Goal: Information Seeking & Learning: Learn about a topic

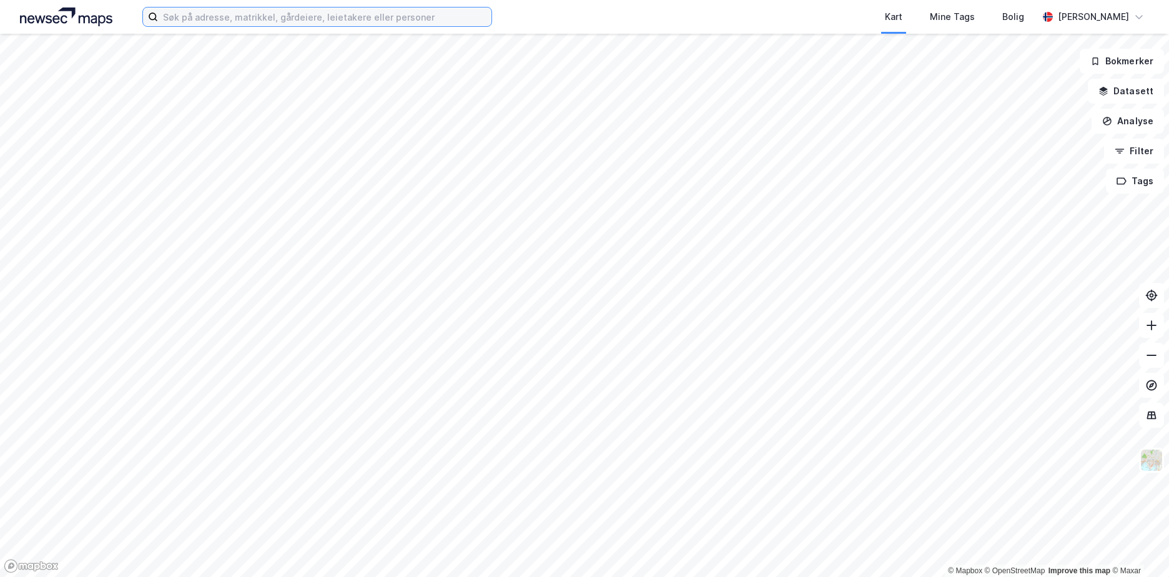
click at [270, 20] on input at bounding box center [325, 16] width 334 height 19
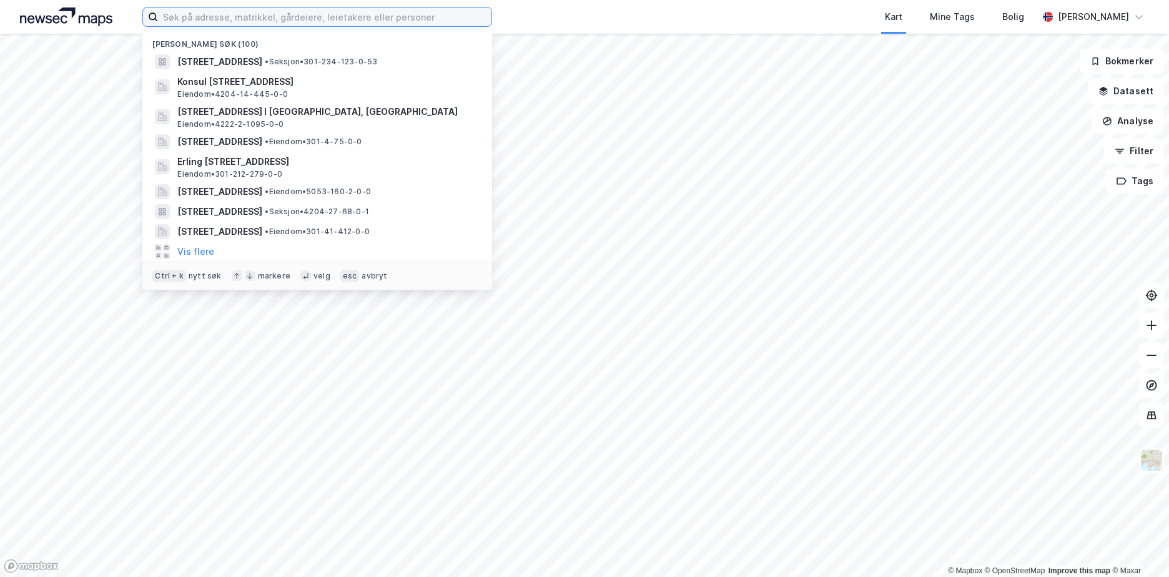
paste input "1528/18/47"
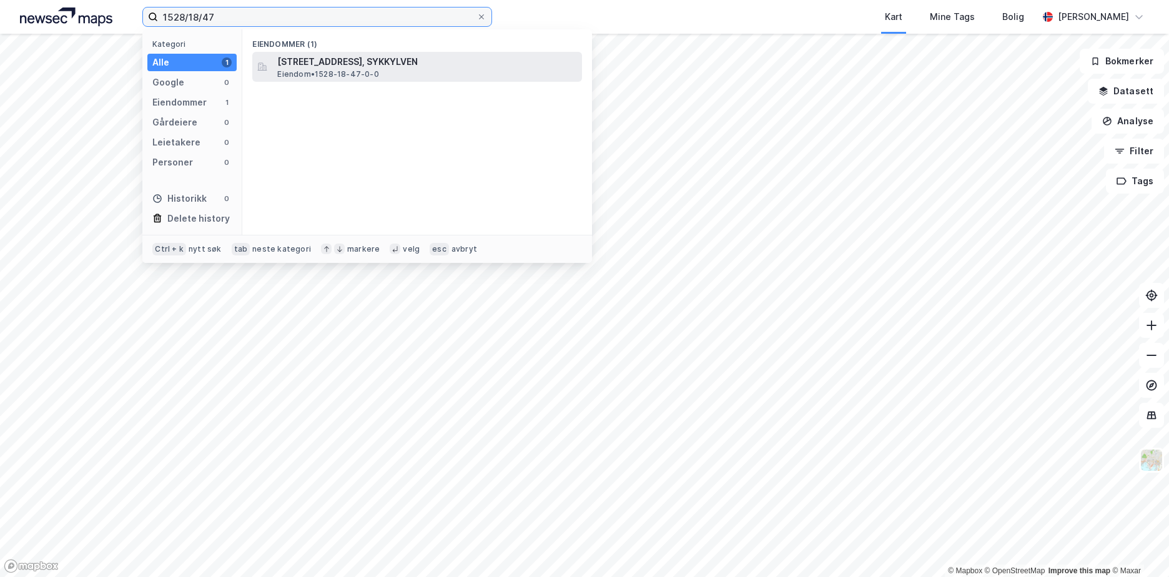
type input "1528/18/47"
click at [321, 62] on span "[STREET_ADDRESS], SYKKYLVEN" at bounding box center [427, 61] width 300 height 15
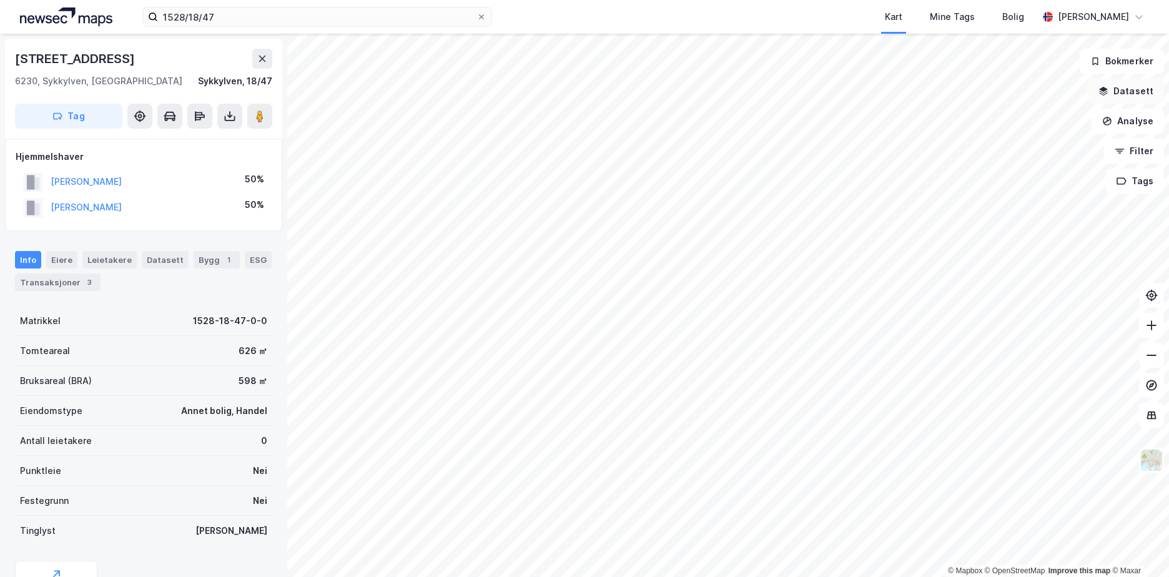
click at [1113, 92] on button "Datasett" at bounding box center [1126, 91] width 76 height 25
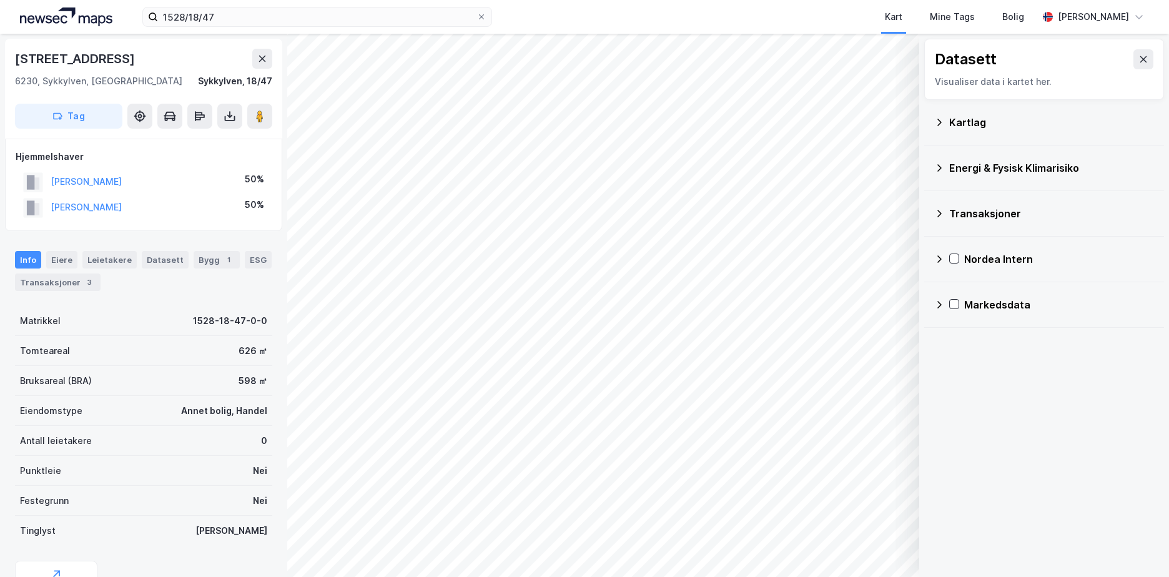
click at [941, 119] on icon at bounding box center [939, 122] width 10 height 10
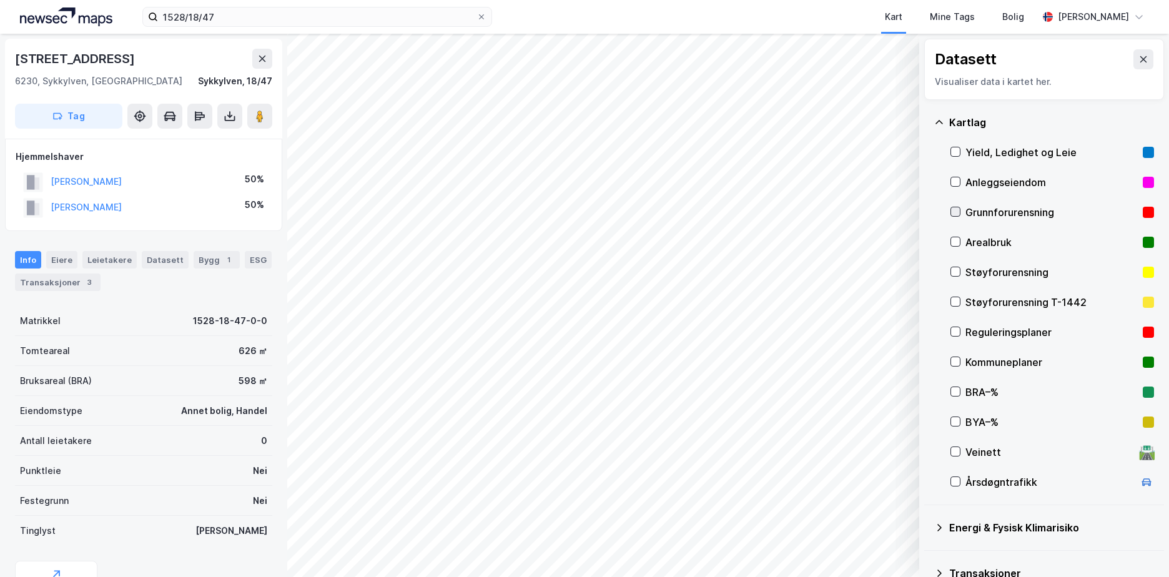
click at [957, 209] on icon at bounding box center [955, 211] width 9 height 9
click at [942, 121] on icon at bounding box center [939, 122] width 10 height 10
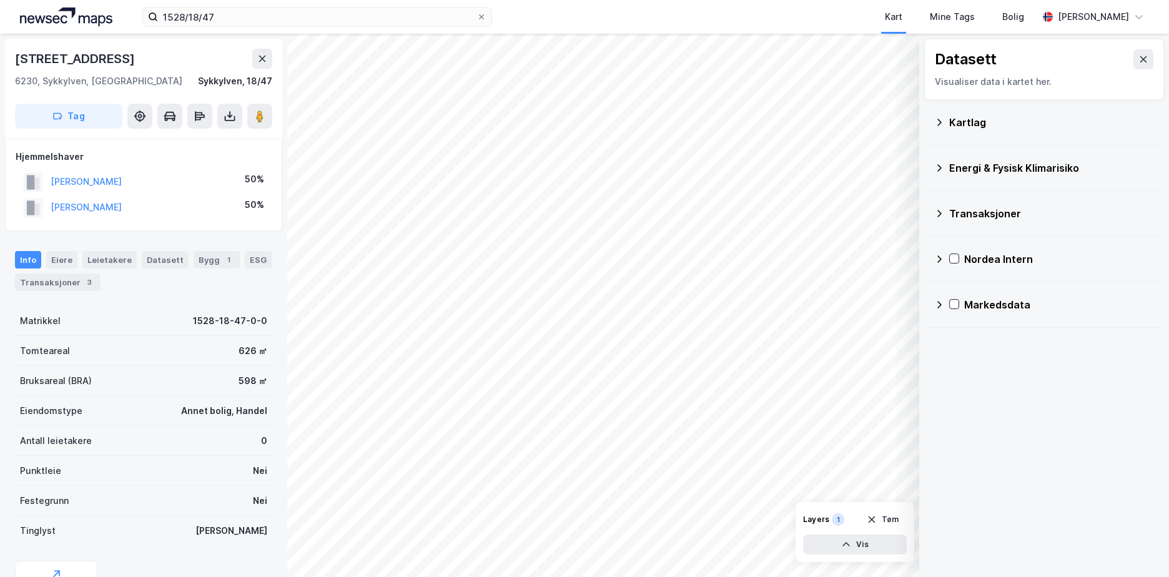
click at [941, 169] on icon at bounding box center [939, 167] width 4 height 7
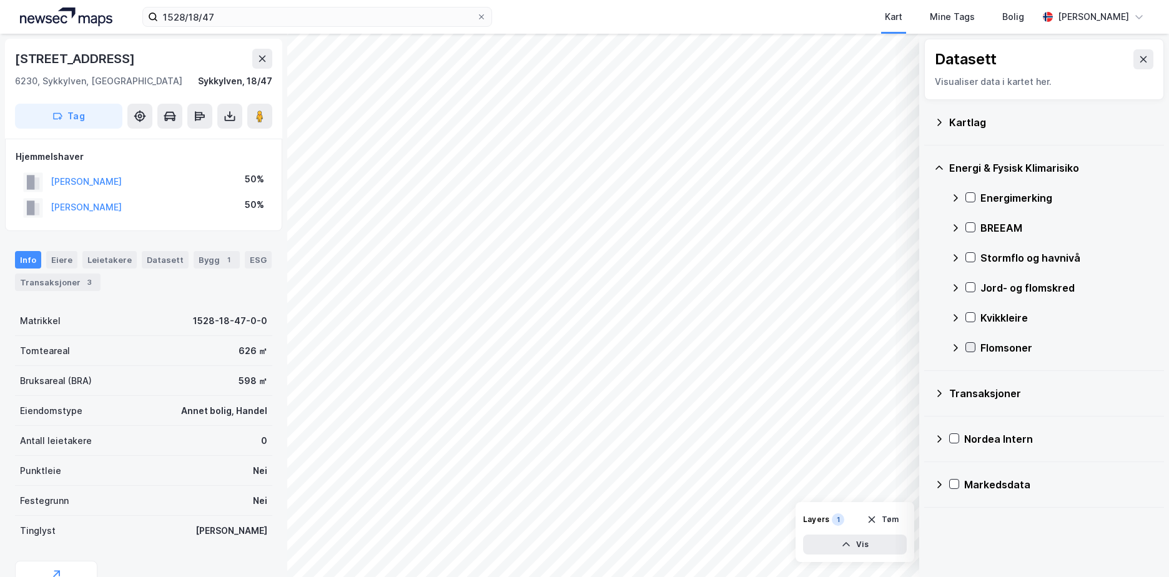
click at [970, 349] on icon at bounding box center [970, 347] width 9 height 9
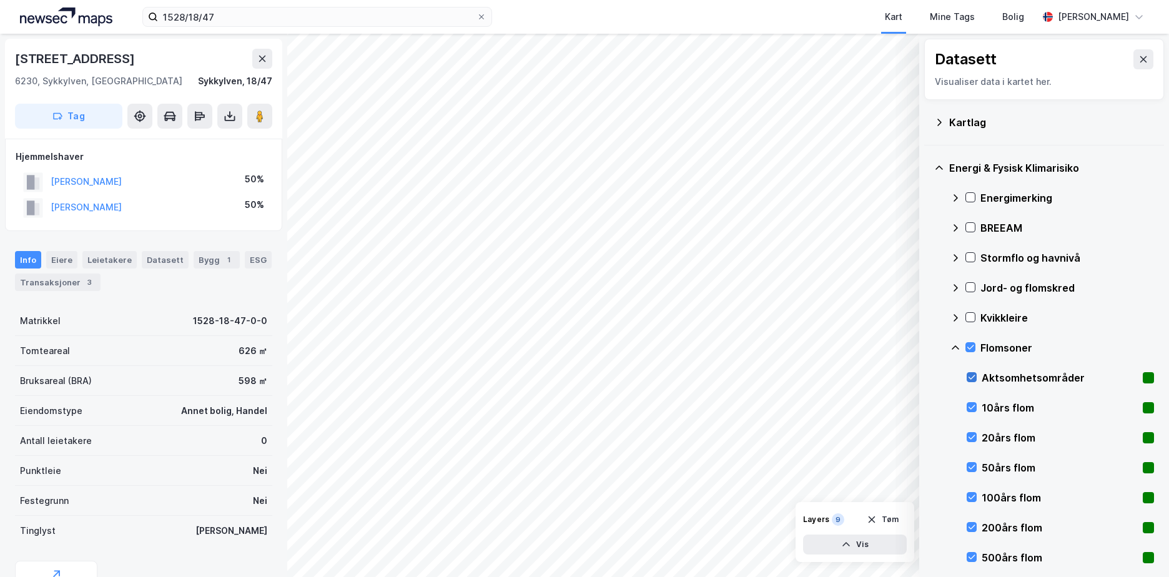
click at [976, 372] on div at bounding box center [972, 377] width 10 height 10
click at [959, 345] on icon at bounding box center [956, 348] width 10 height 10
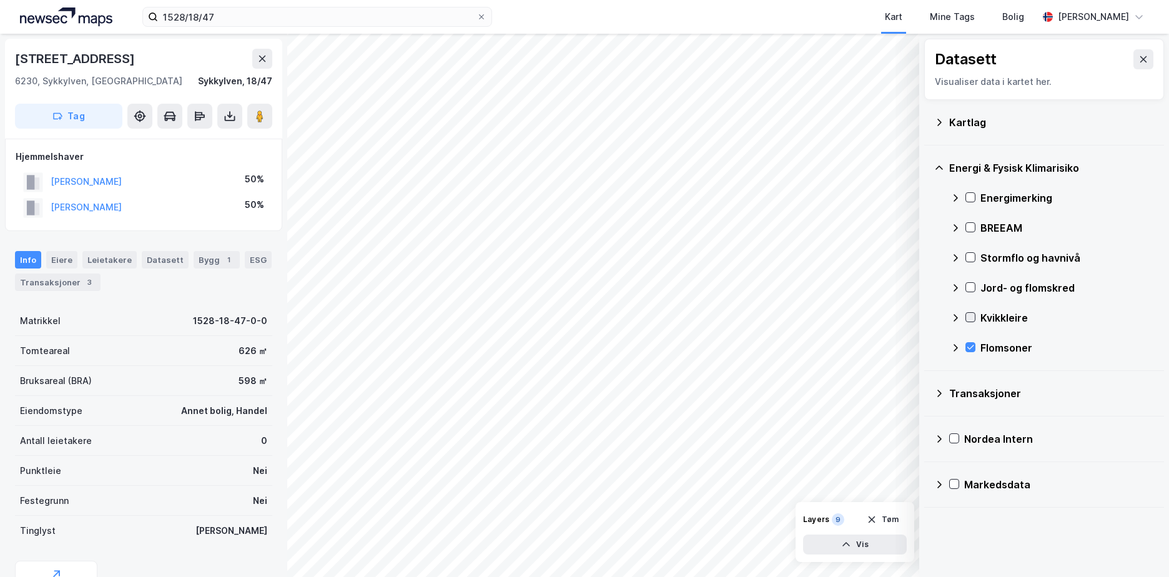
click at [974, 316] on icon at bounding box center [970, 317] width 7 height 4
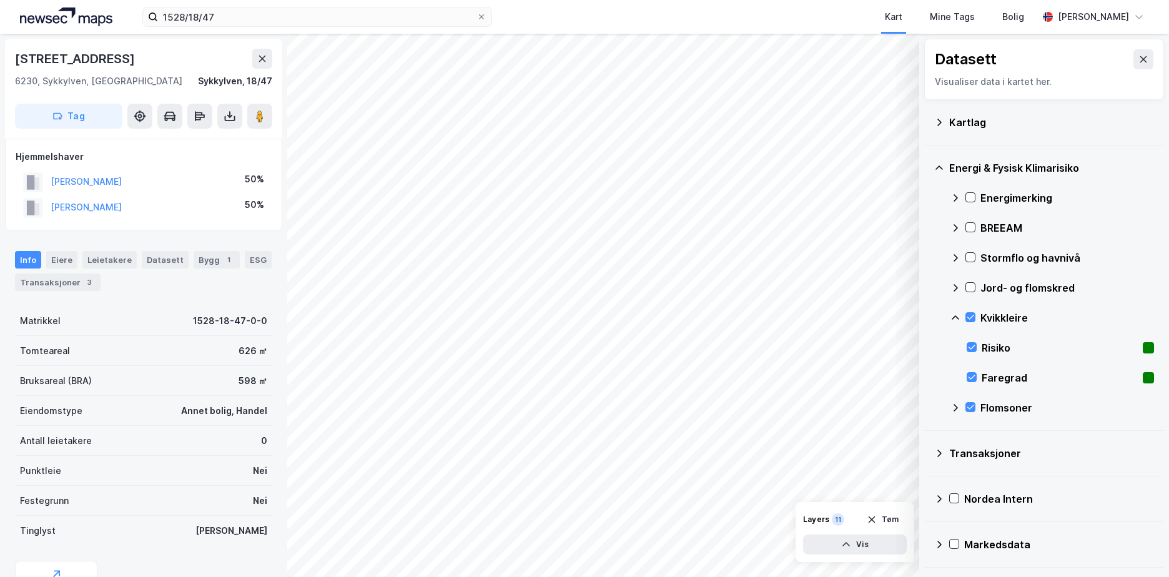
click at [955, 315] on icon at bounding box center [956, 318] width 10 height 10
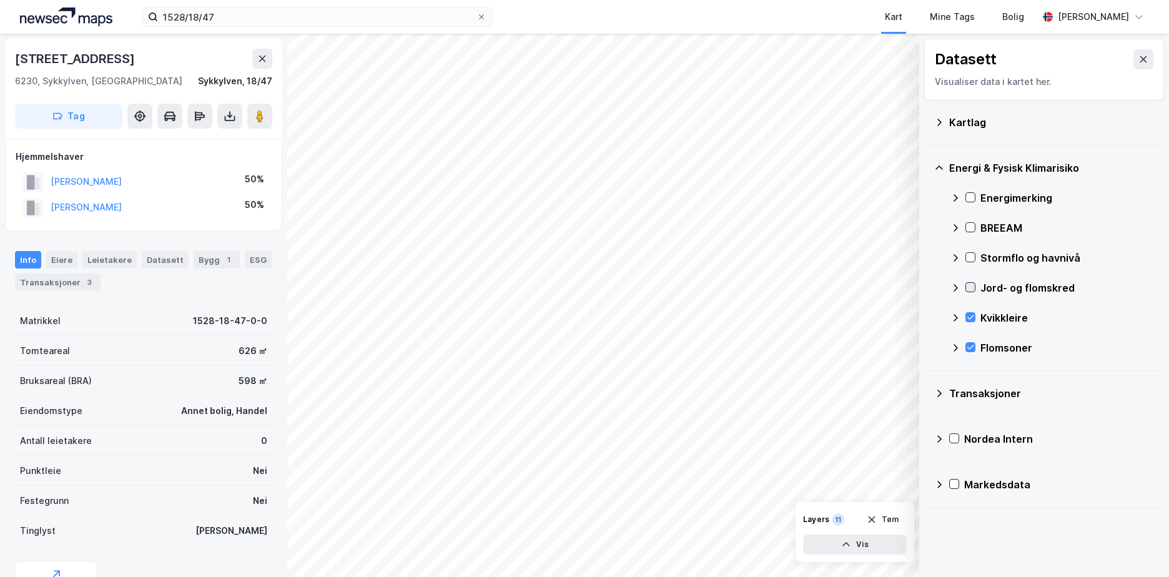
click at [972, 289] on icon at bounding box center [970, 287] width 9 height 9
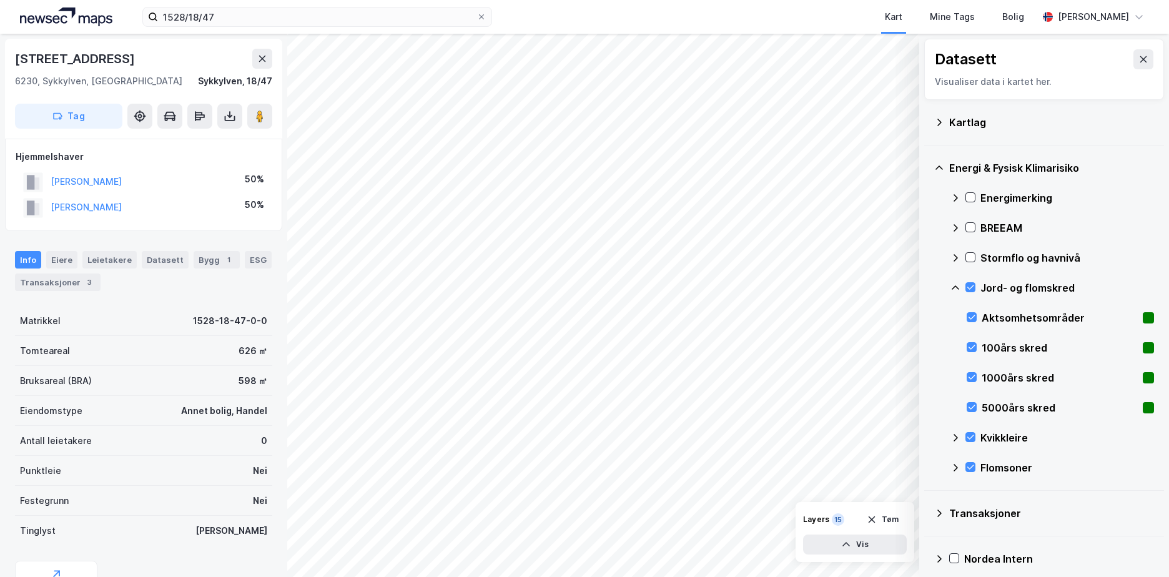
click at [957, 284] on icon at bounding box center [956, 288] width 10 height 10
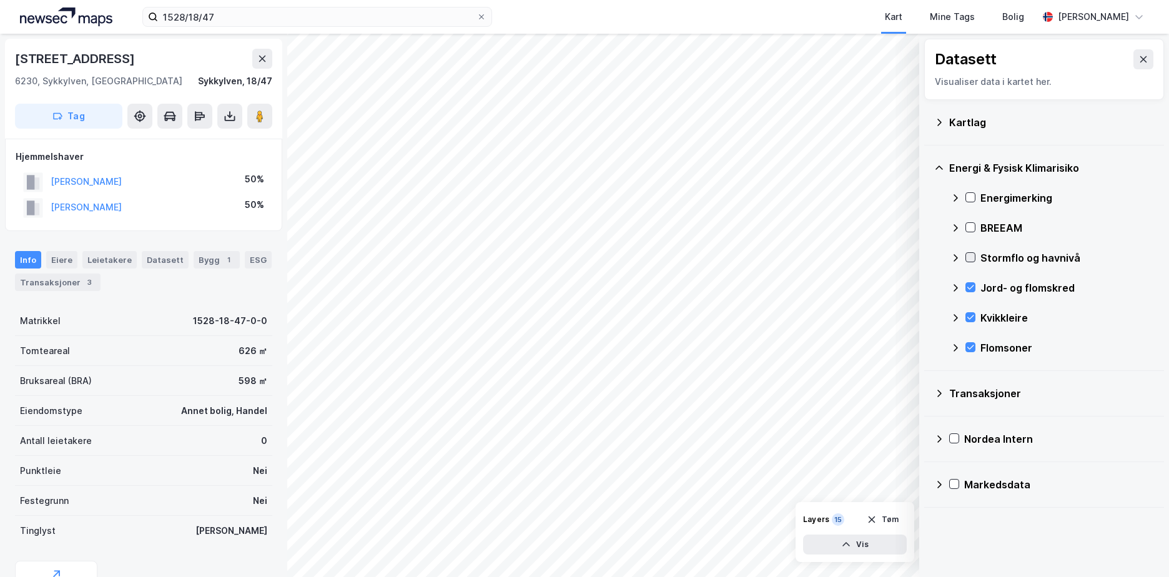
click at [967, 255] on icon at bounding box center [970, 257] width 9 height 9
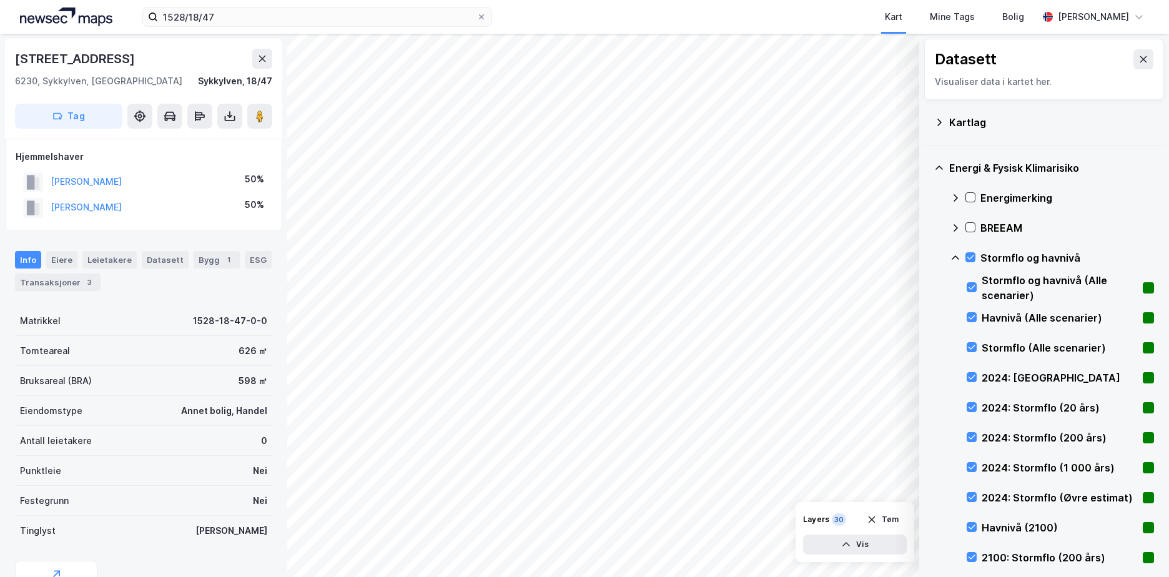
click at [958, 258] on icon at bounding box center [955, 257] width 7 height 4
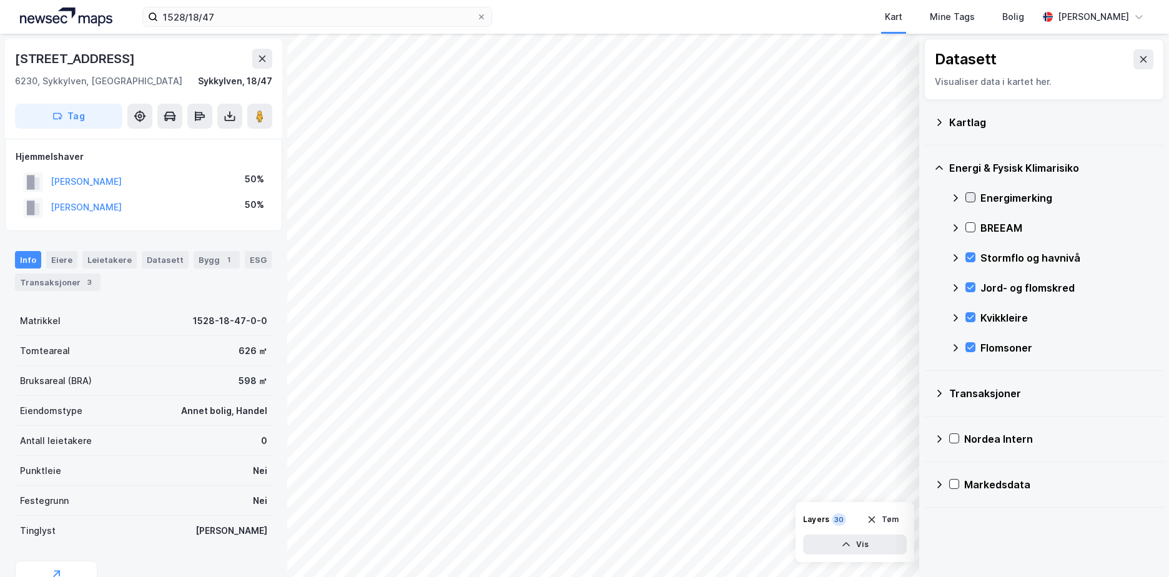
click at [966, 194] on icon at bounding box center [970, 197] width 9 height 9
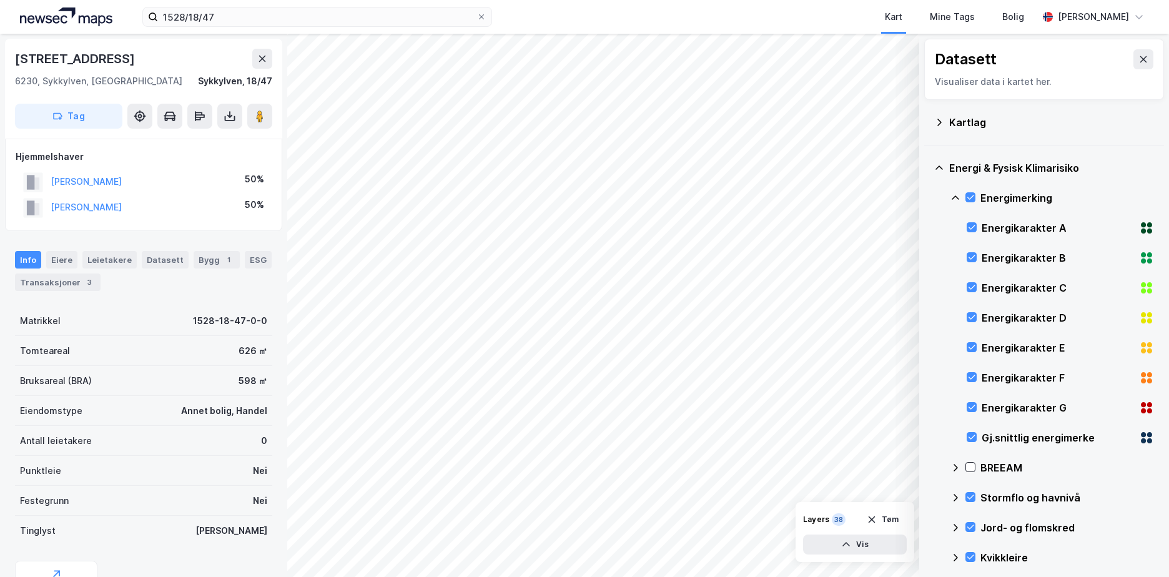
click at [954, 196] on icon at bounding box center [956, 198] width 10 height 10
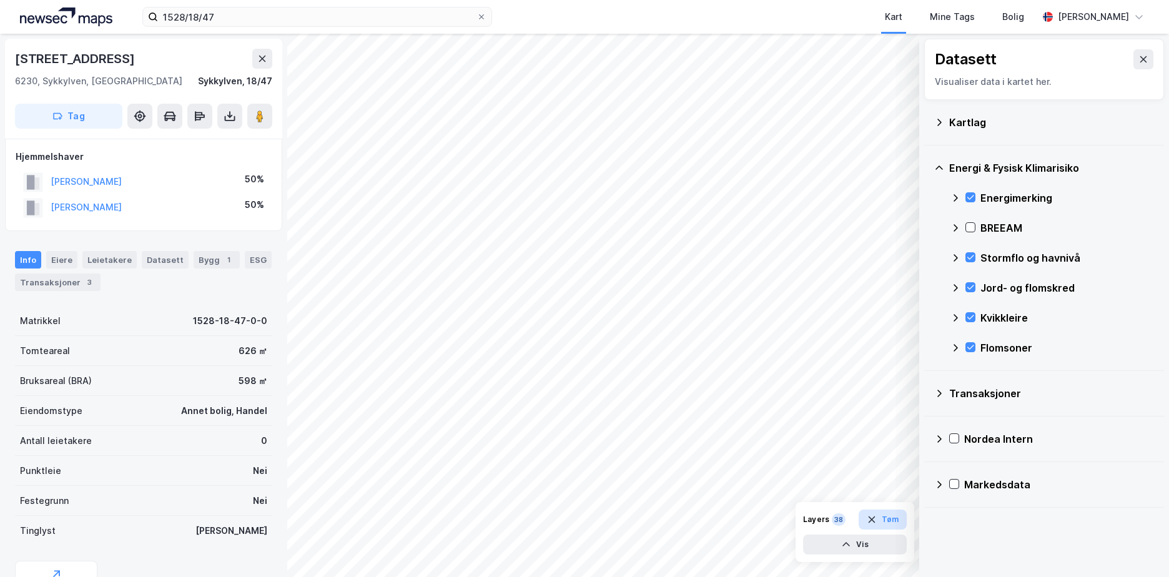
click at [888, 521] on button "Tøm" at bounding box center [883, 520] width 48 height 20
